Goal: Information Seeking & Learning: Learn about a topic

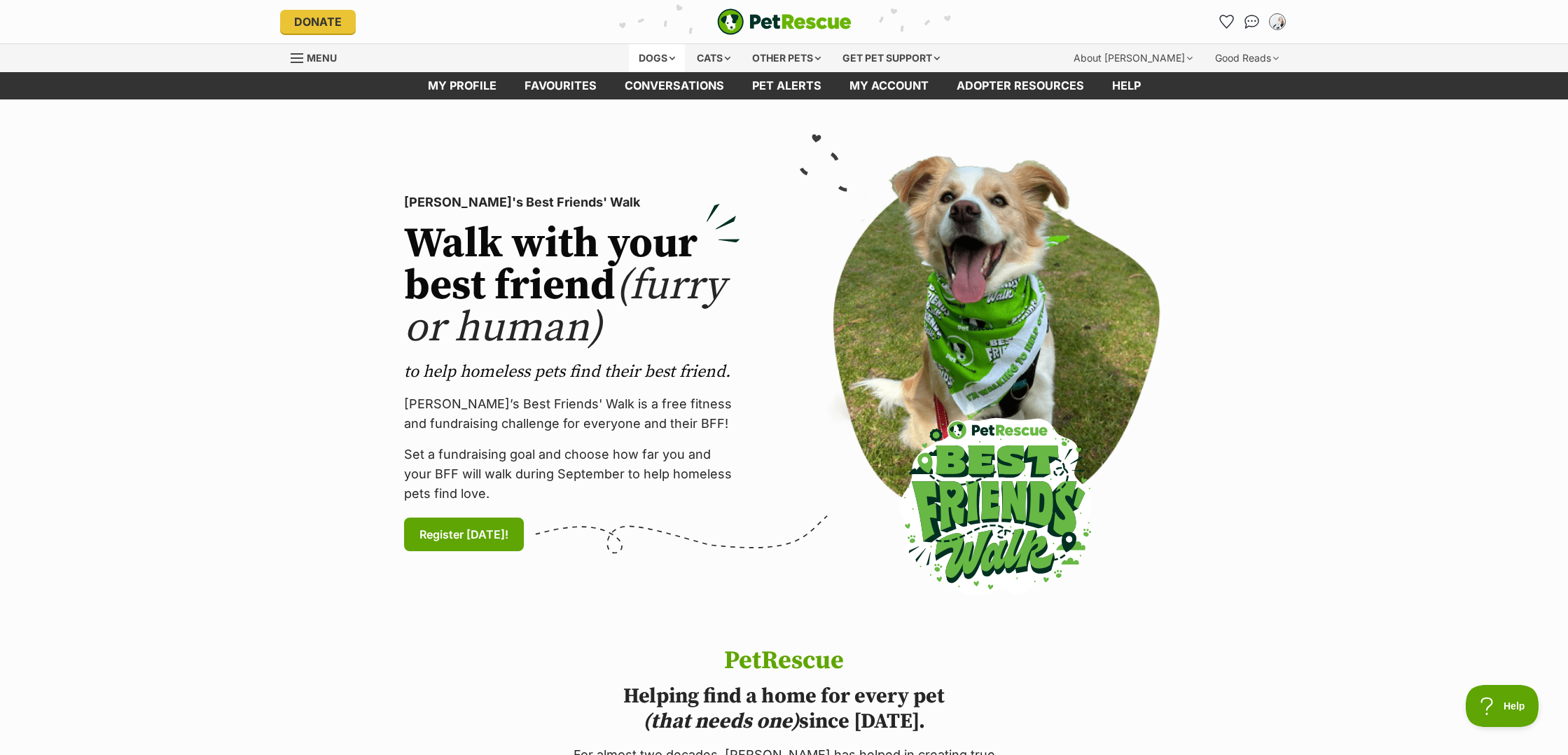
click at [643, 59] on div "Dogs" at bounding box center [658, 57] width 56 height 28
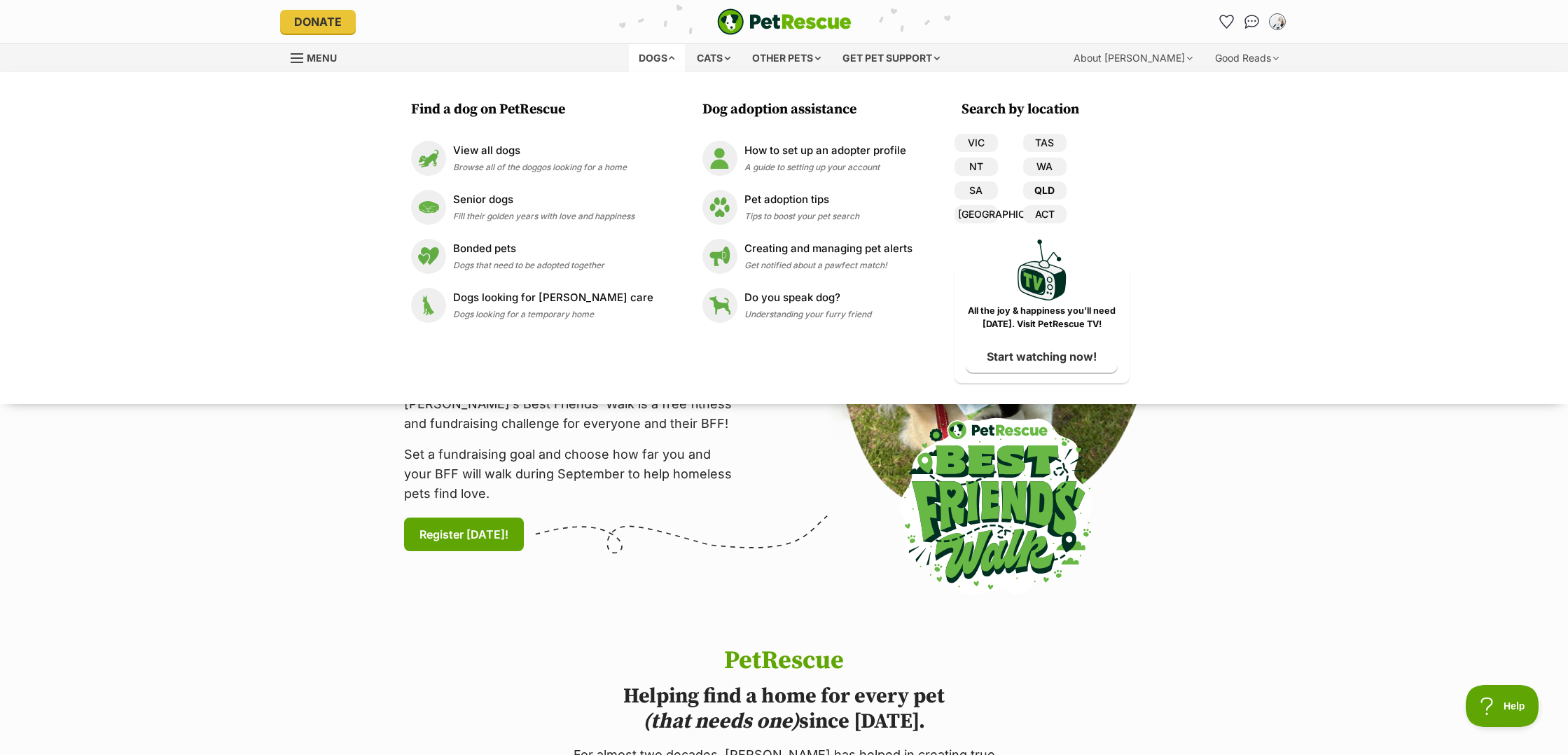
click at [1023, 188] on link "QLD" at bounding box center [1045, 191] width 44 height 18
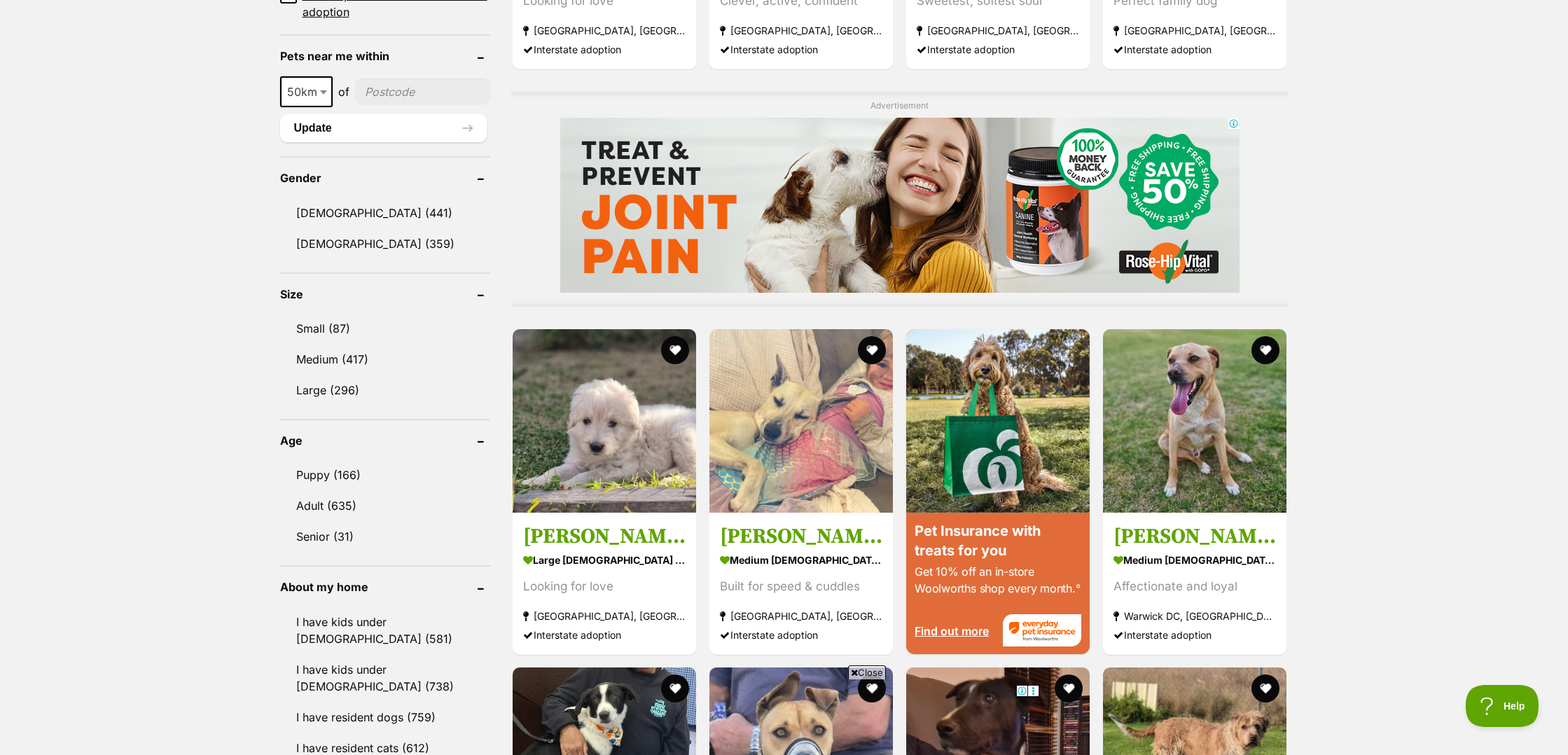
scroll to position [1052, 0]
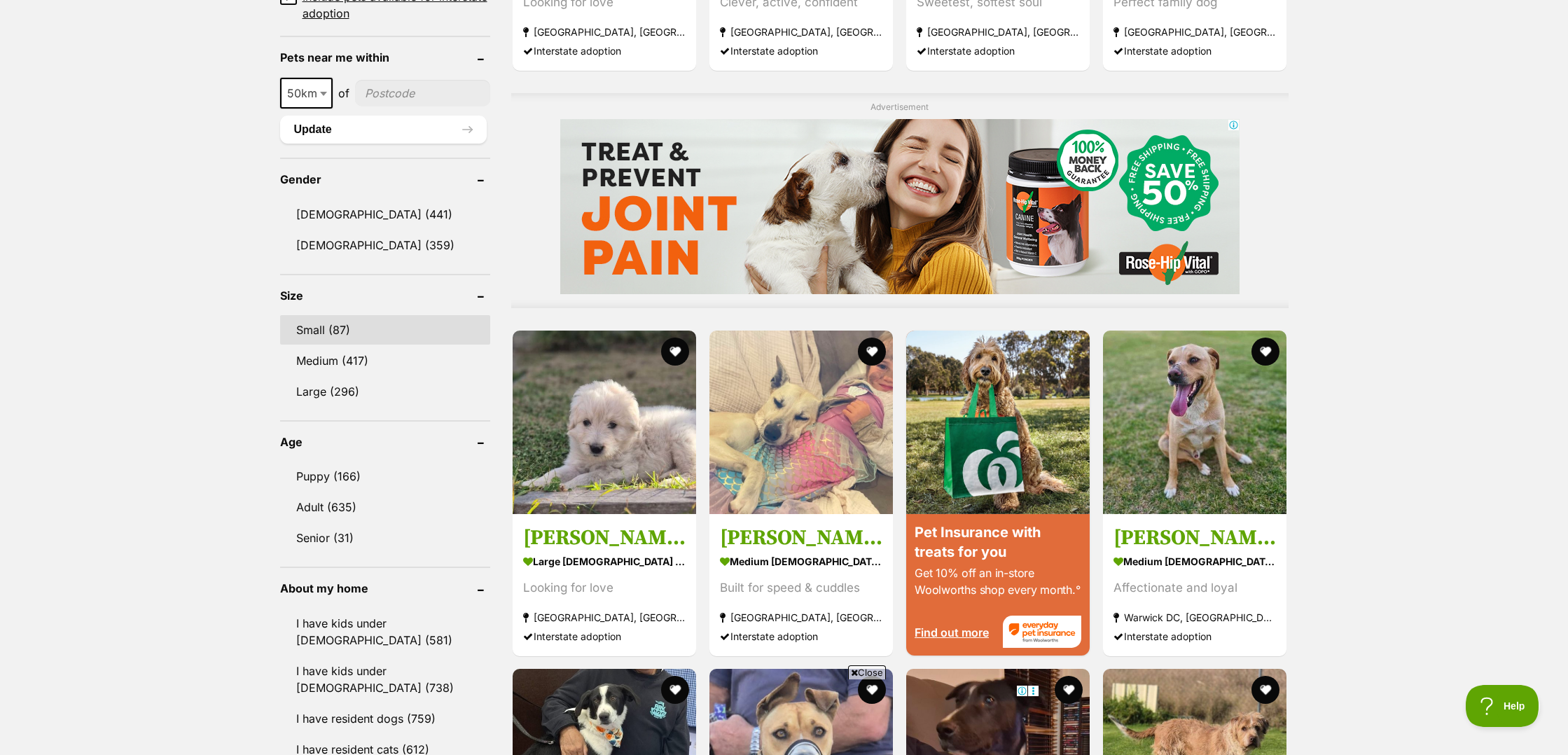
click at [319, 320] on link "Small (87)" at bounding box center [385, 330] width 210 height 29
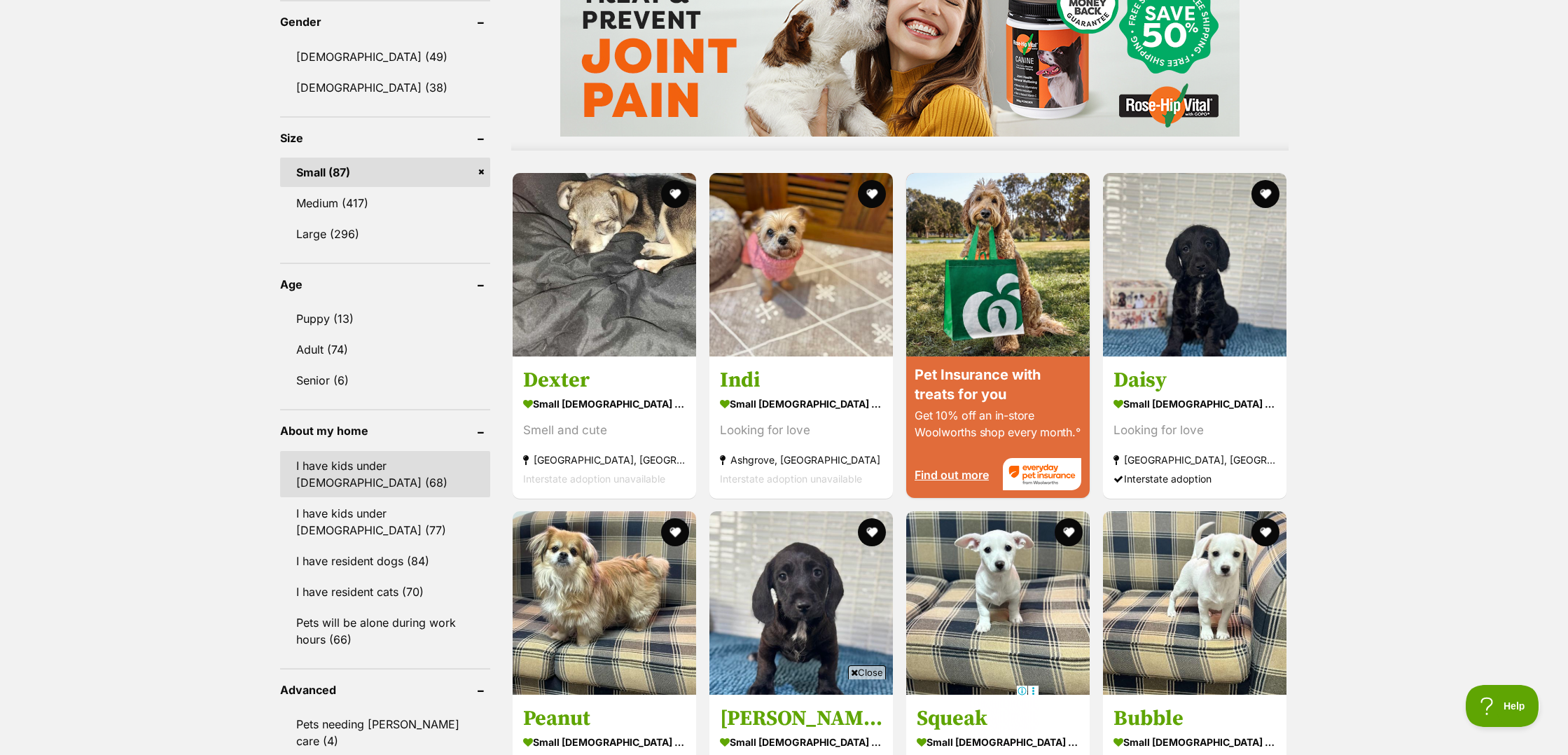
scroll to position [1210, 0]
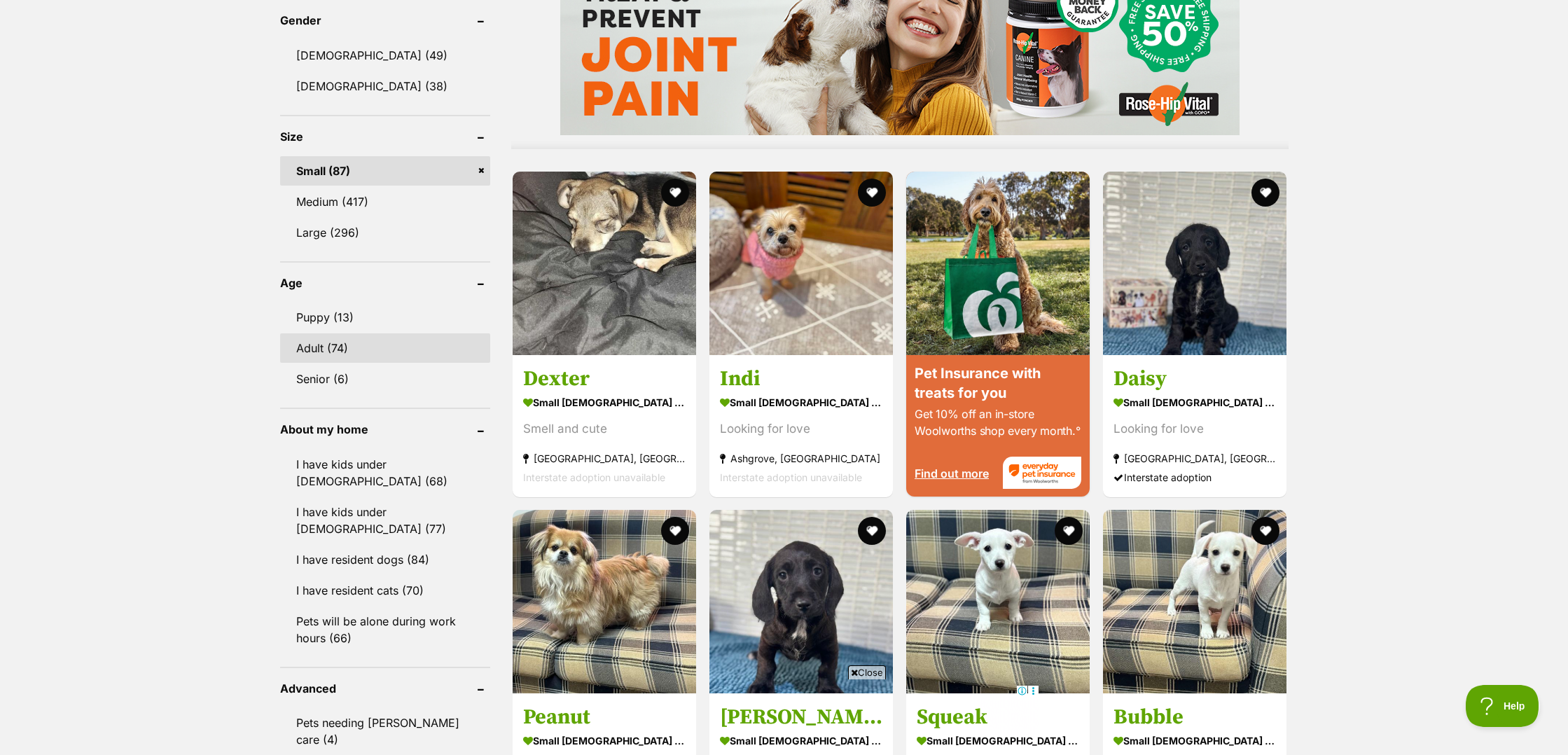
click at [332, 352] on link "Adult (74)" at bounding box center [385, 348] width 210 height 29
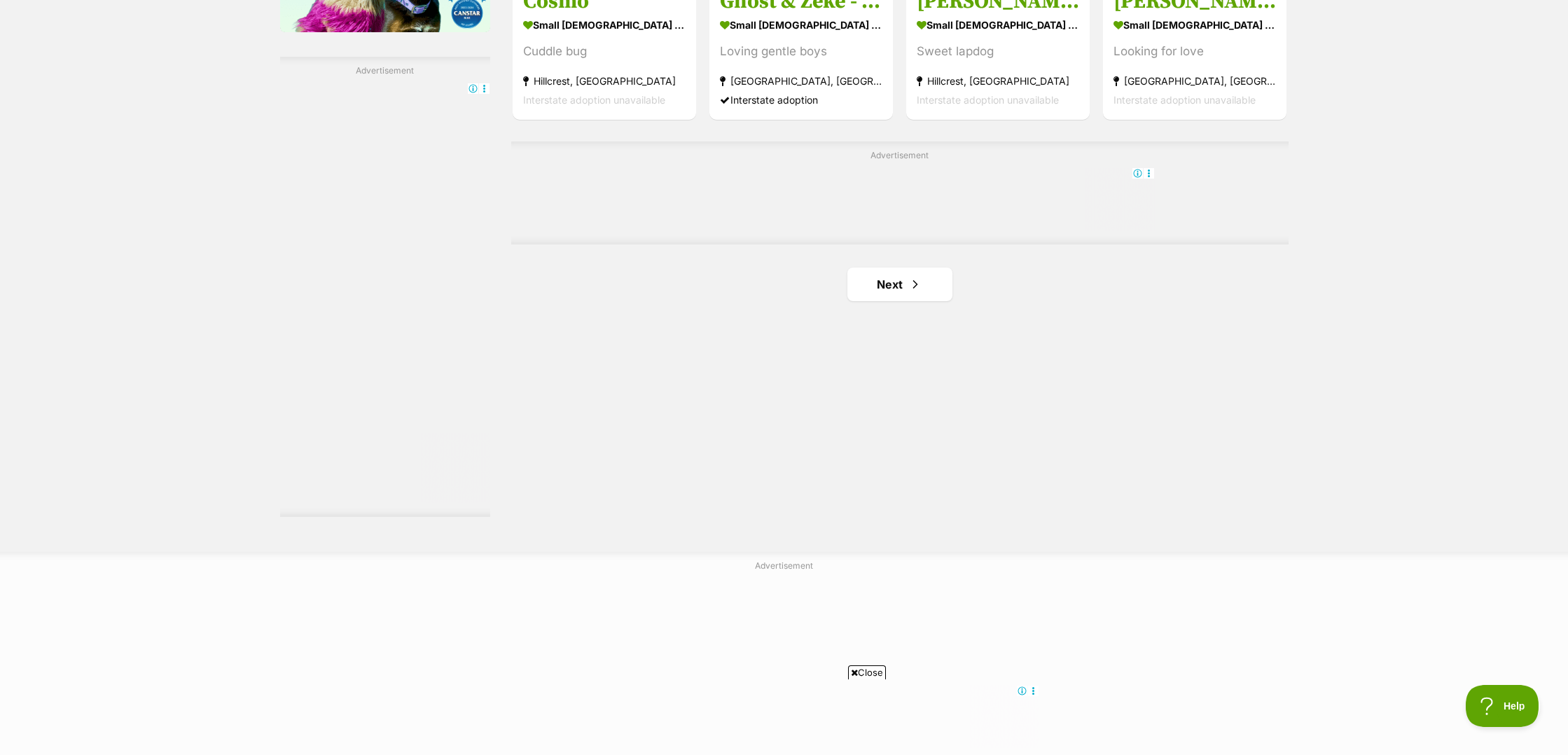
scroll to position [2420, 0]
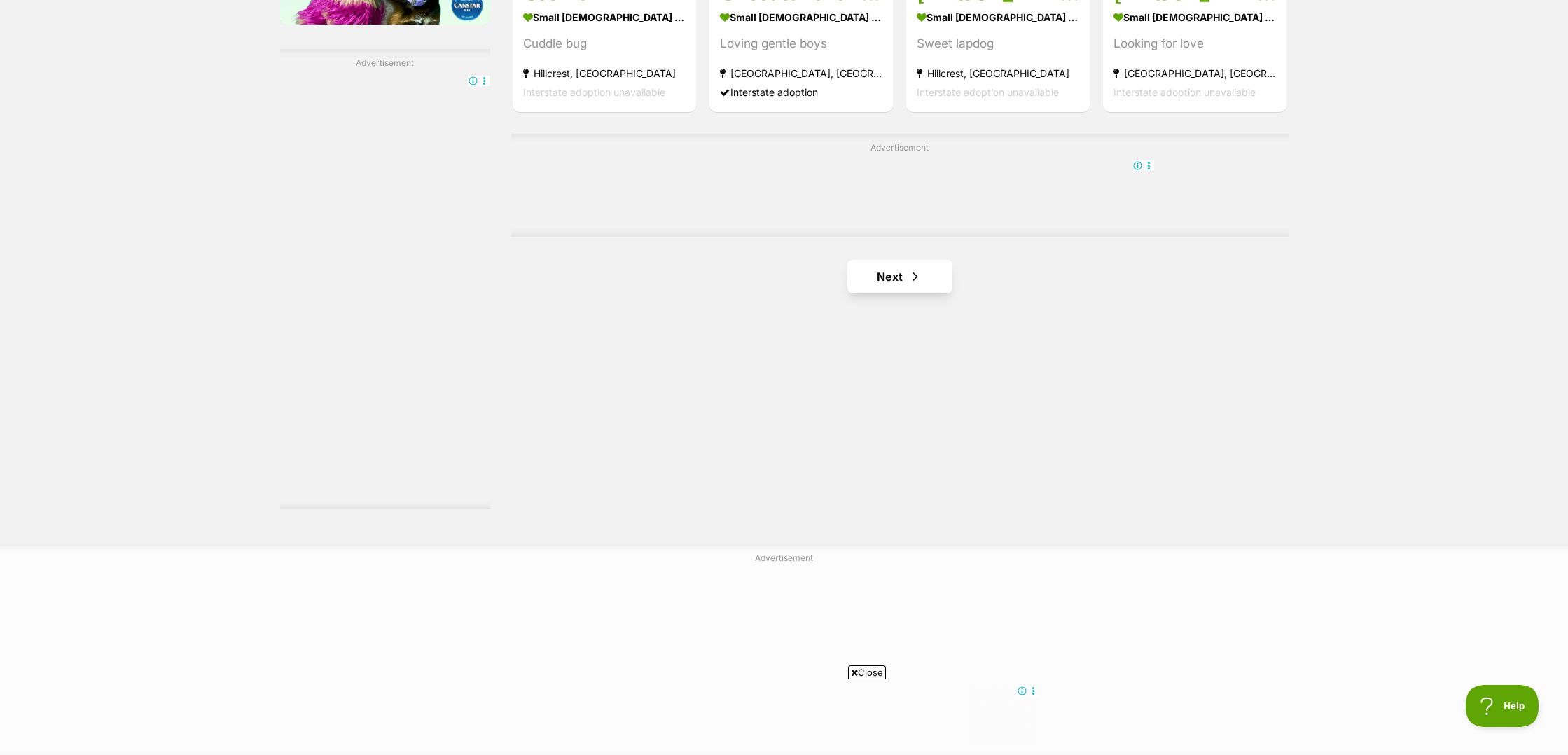
click at [918, 269] on span "Next page" at bounding box center [915, 276] width 14 height 17
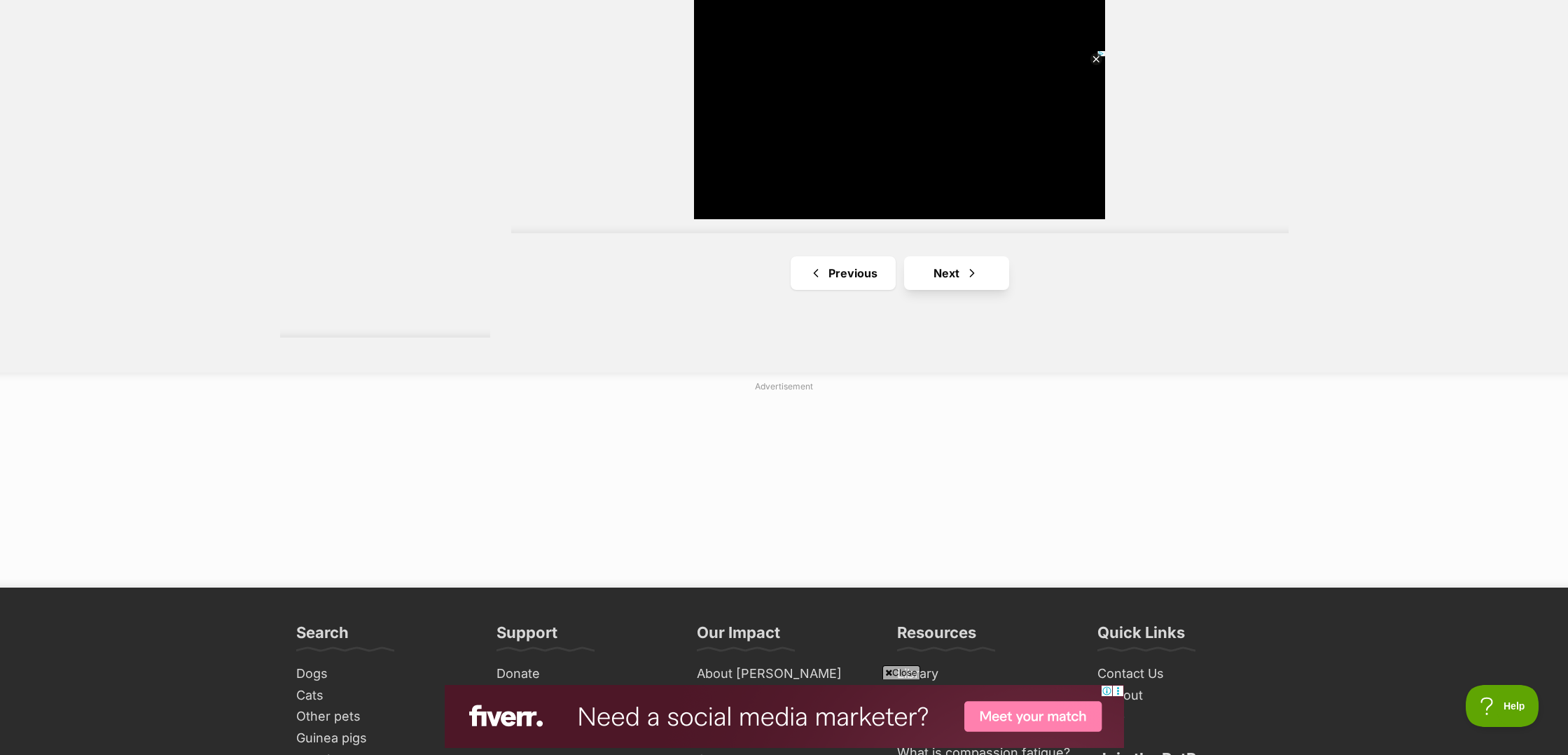
click at [943, 276] on link "Next" at bounding box center [957, 273] width 105 height 34
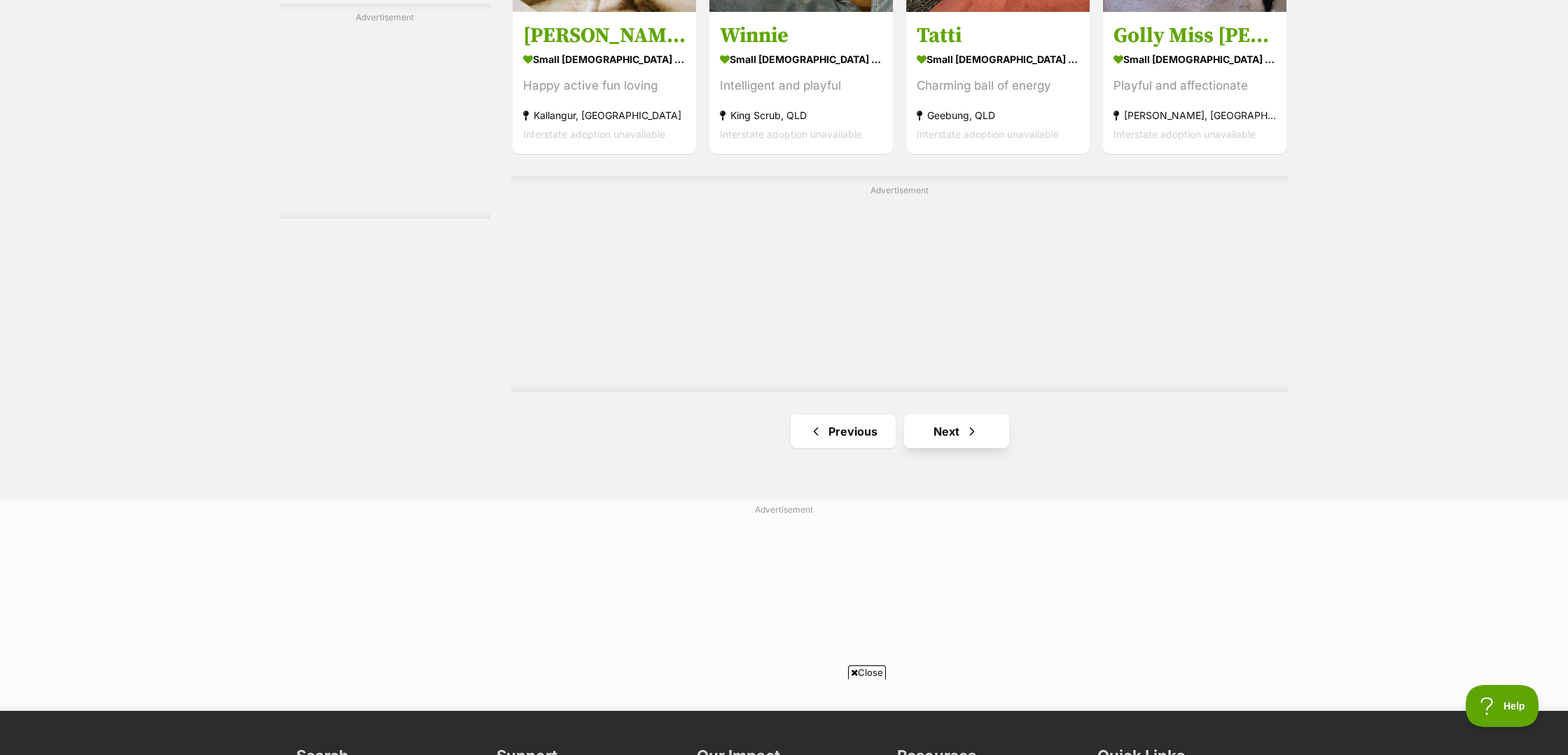
scroll to position [2468, 0]
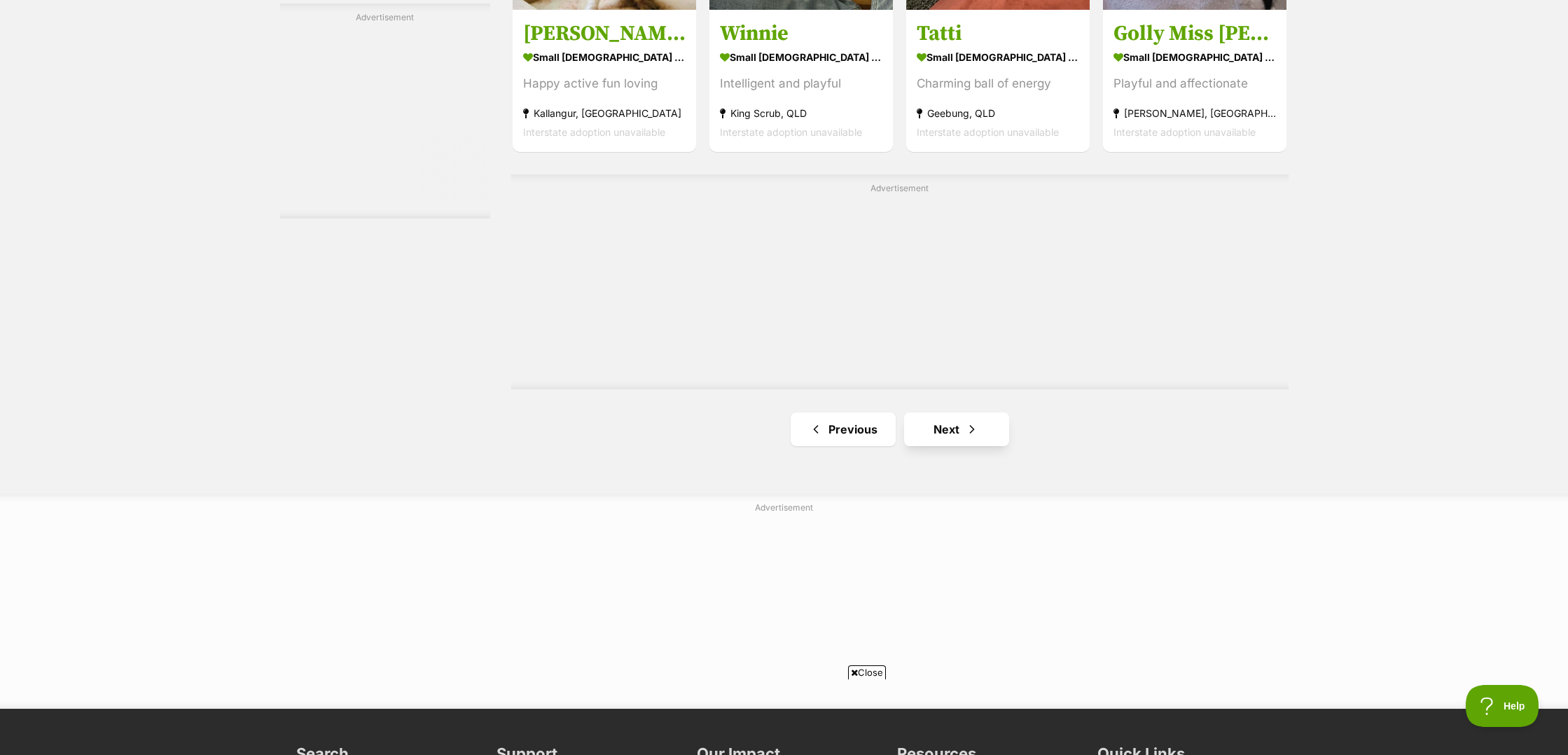
click at [941, 426] on link "Next" at bounding box center [957, 429] width 105 height 34
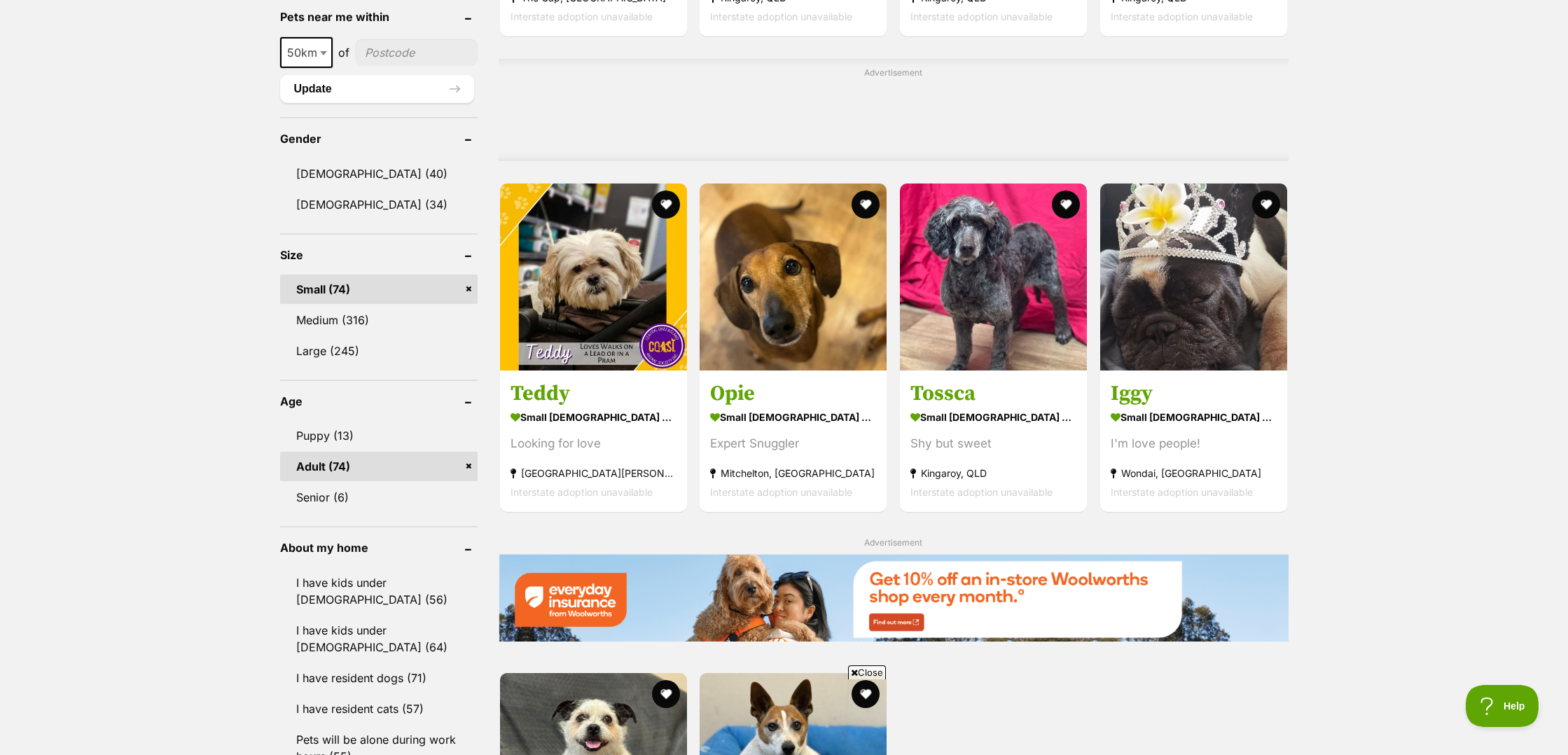
scroll to position [521, 0]
